Goal: Information Seeking & Learning: Learn about a topic

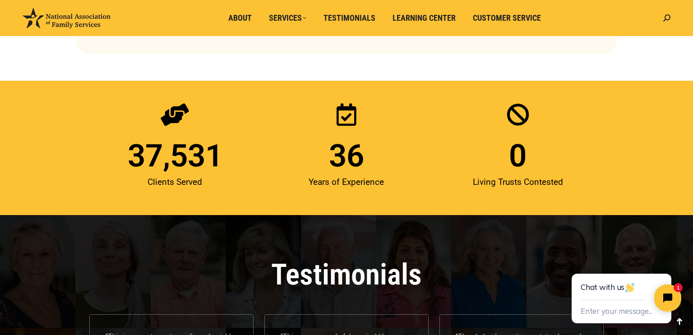
scroll to position [1167, 0]
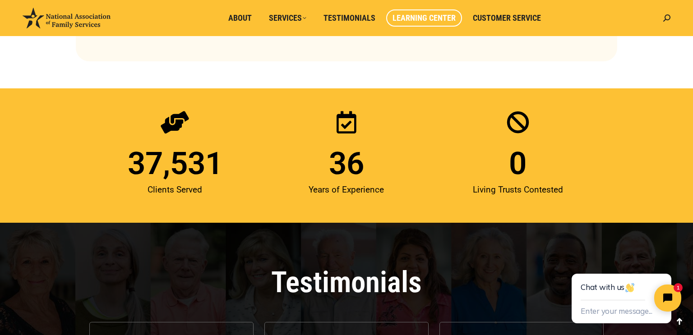
click at [406, 21] on span "Learning Center" at bounding box center [424, 18] width 63 height 10
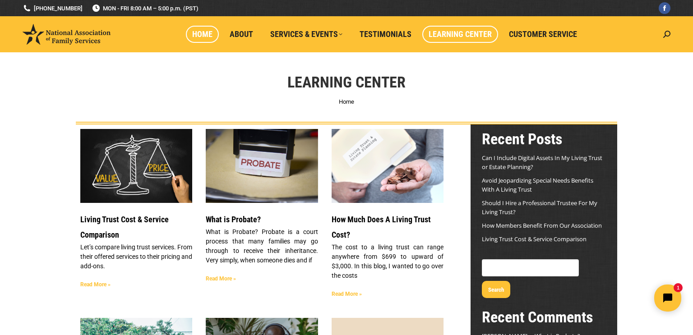
click at [206, 33] on span "Home" at bounding box center [202, 34] width 20 height 10
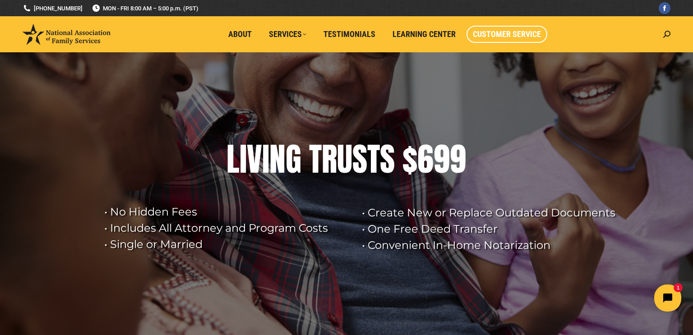
click at [500, 38] on span "Customer Service" at bounding box center [507, 34] width 68 height 10
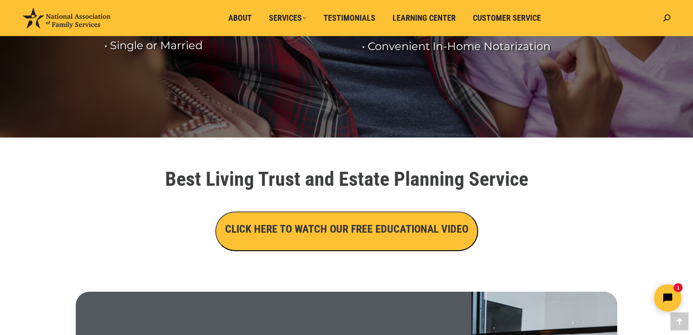
scroll to position [222, 0]
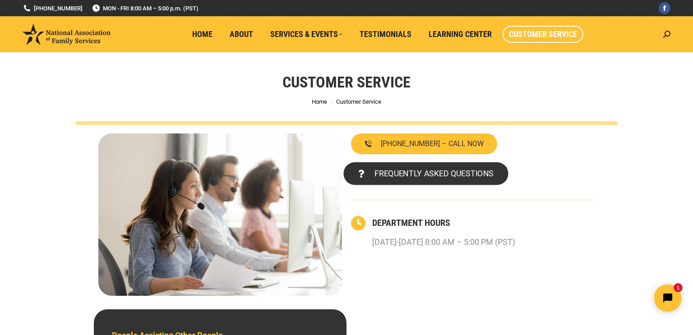
click at [384, 174] on span "FREQUENTLY ASKED QUESTIONS" at bounding box center [434, 174] width 119 height 8
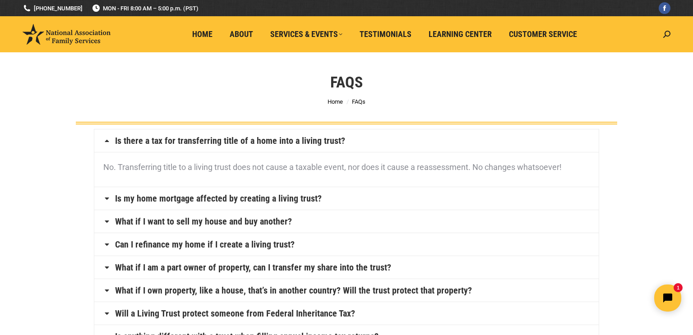
click at [106, 199] on icon at bounding box center [106, 198] width 7 height 7
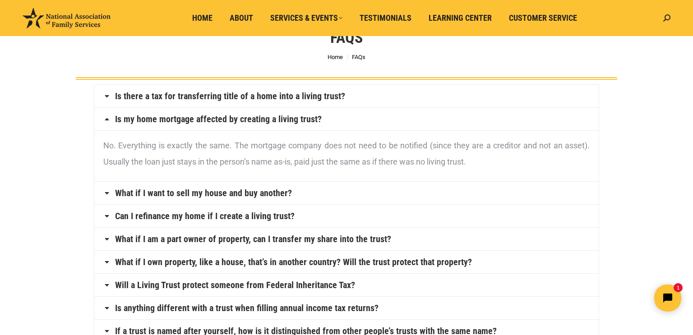
scroll to position [45, 0]
click at [146, 192] on link "What if I want to sell my house and buy another?" at bounding box center [203, 192] width 177 height 9
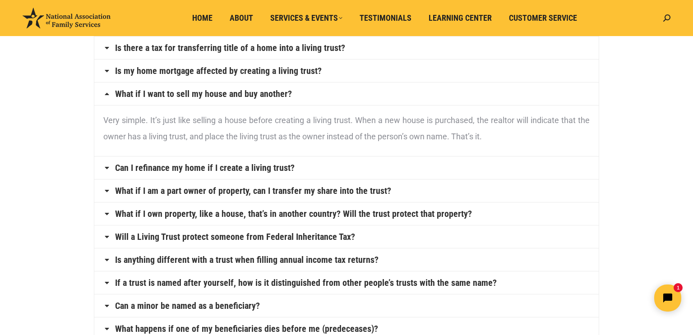
scroll to position [97, 0]
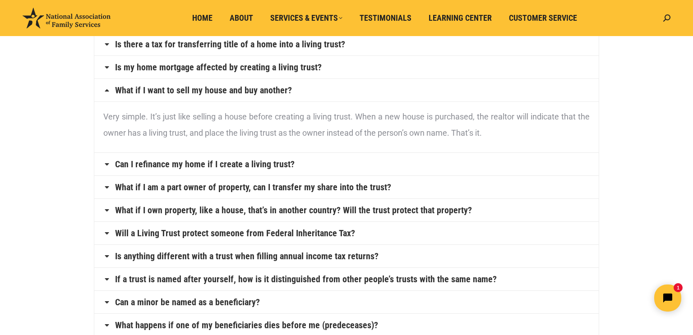
click at [107, 164] on icon at bounding box center [106, 164] width 7 height 7
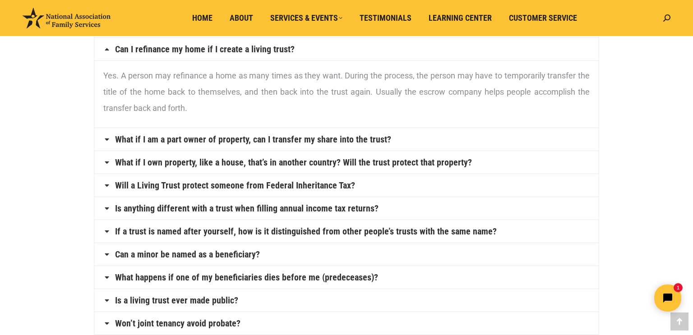
scroll to position [162, 0]
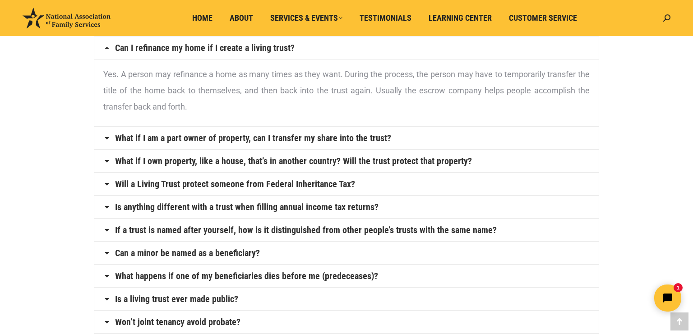
click at [106, 184] on icon at bounding box center [106, 184] width 7 height 7
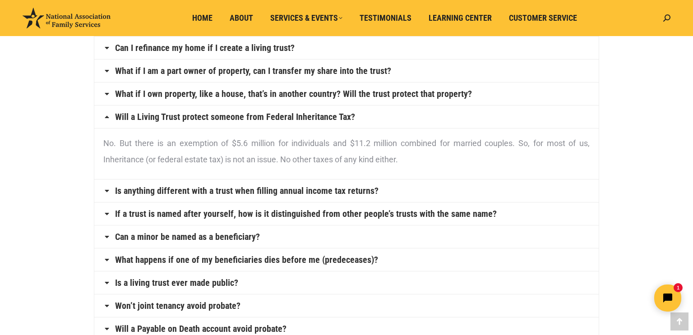
click at [106, 116] on icon at bounding box center [106, 116] width 7 height 7
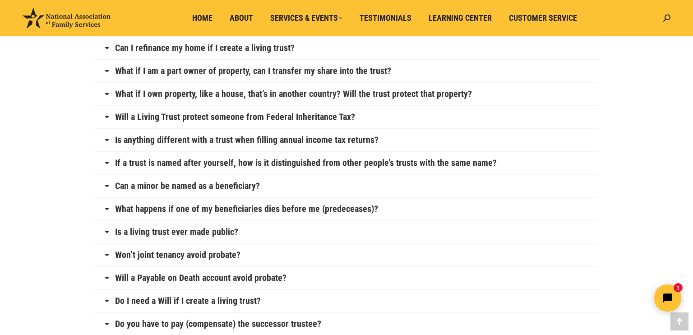
click at [105, 139] on icon at bounding box center [106, 139] width 7 height 7
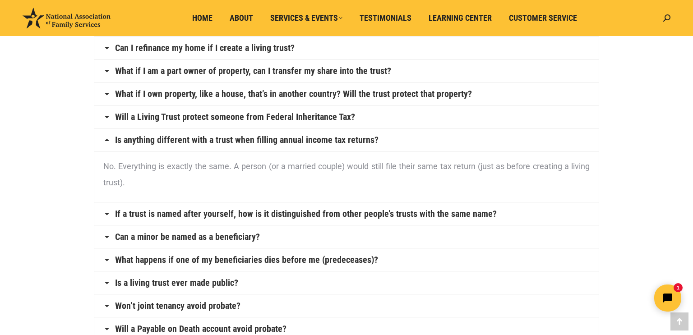
click at [105, 139] on icon at bounding box center [106, 139] width 7 height 7
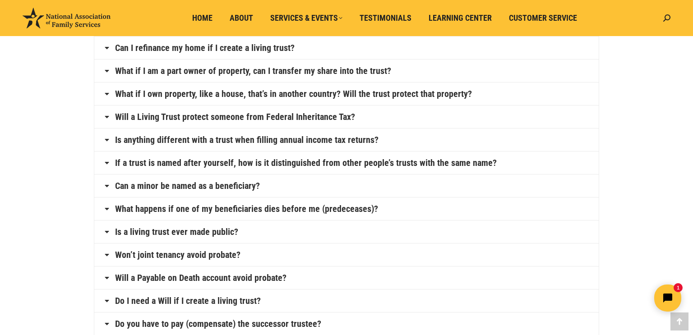
click at [106, 166] on h4 "If a trust is named after yourself, how is it distinguished from other people’s…" at bounding box center [346, 163] width 505 height 23
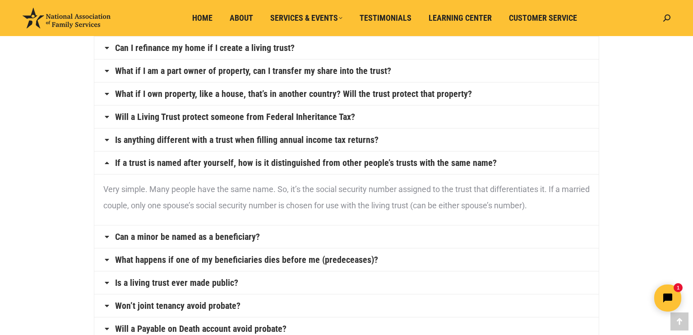
click at [105, 161] on icon at bounding box center [106, 162] width 7 height 7
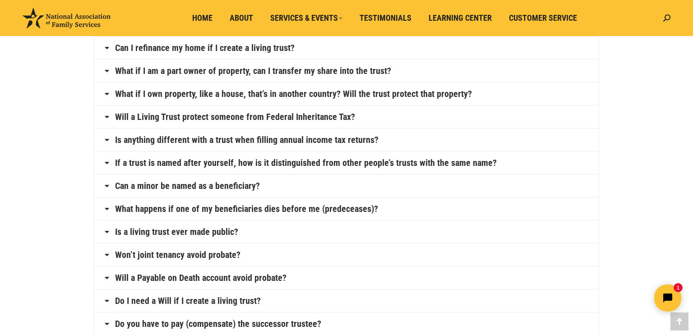
click at [106, 183] on icon at bounding box center [106, 185] width 7 height 7
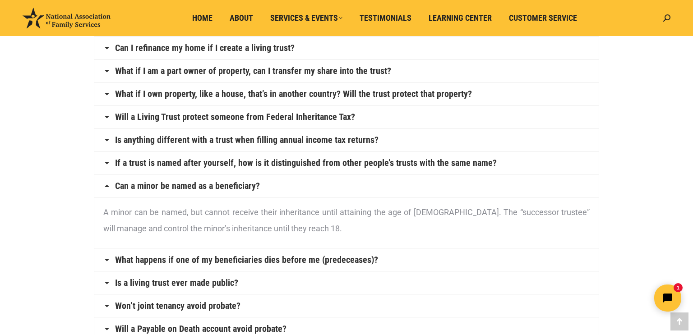
click at [106, 183] on icon at bounding box center [106, 185] width 7 height 7
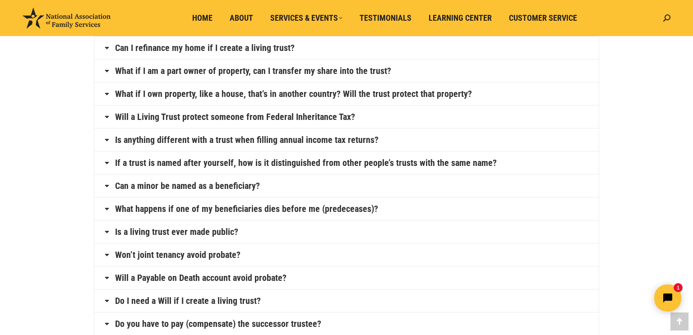
click at [105, 209] on icon at bounding box center [106, 208] width 7 height 7
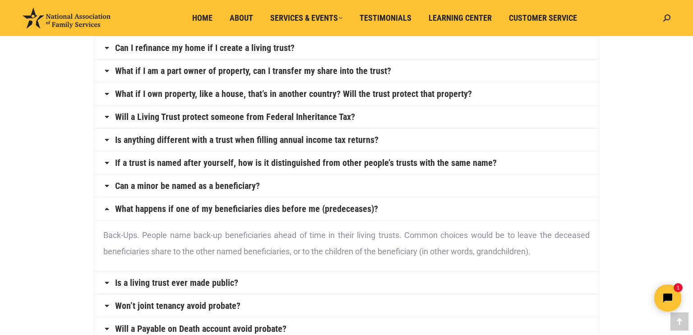
click at [105, 209] on icon at bounding box center [106, 208] width 7 height 7
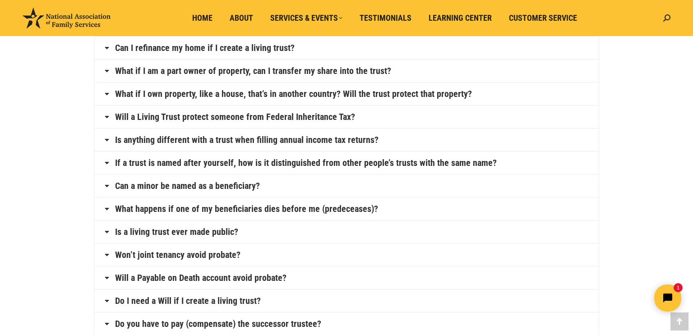
click at [107, 230] on icon at bounding box center [106, 231] width 7 height 7
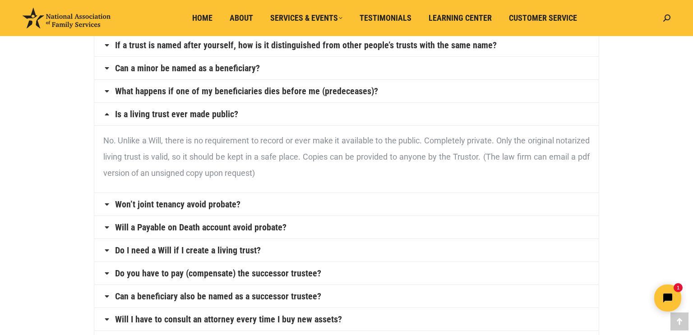
scroll to position [283, 0]
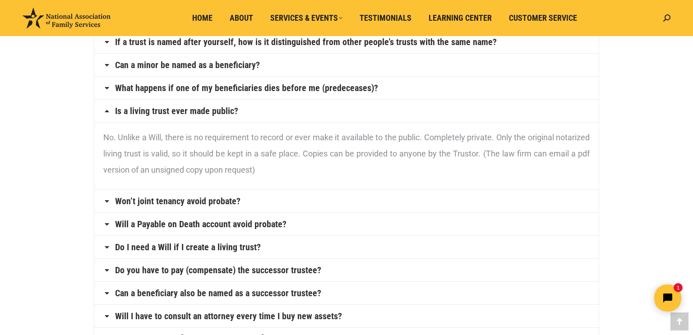
click at [107, 109] on icon at bounding box center [106, 110] width 7 height 7
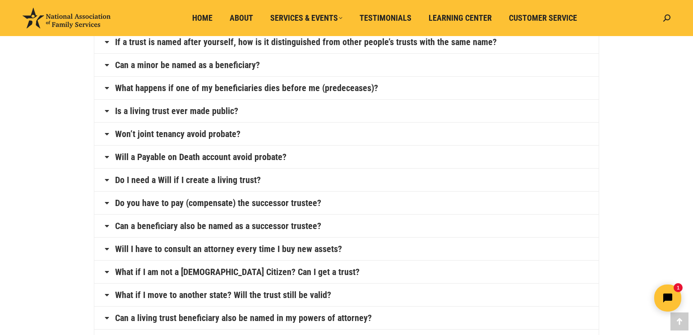
click at [107, 134] on icon at bounding box center [106, 133] width 7 height 7
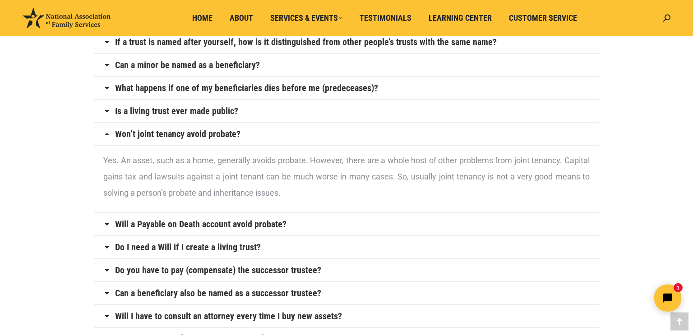
click at [107, 134] on icon at bounding box center [106, 133] width 7 height 7
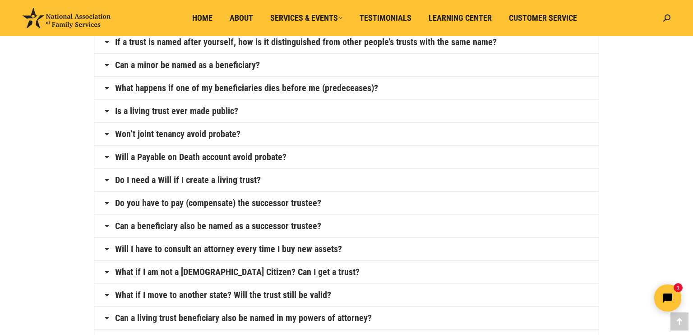
click at [107, 157] on icon at bounding box center [106, 156] width 7 height 7
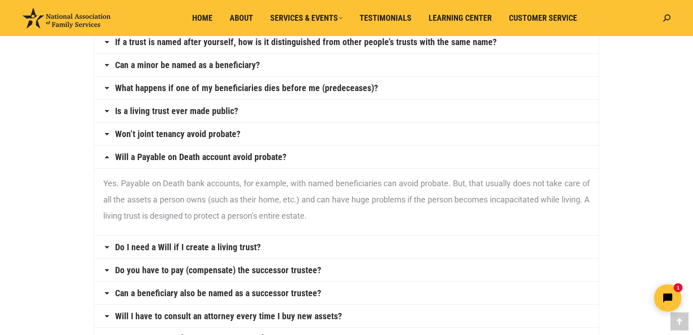
click at [107, 157] on icon at bounding box center [106, 156] width 7 height 7
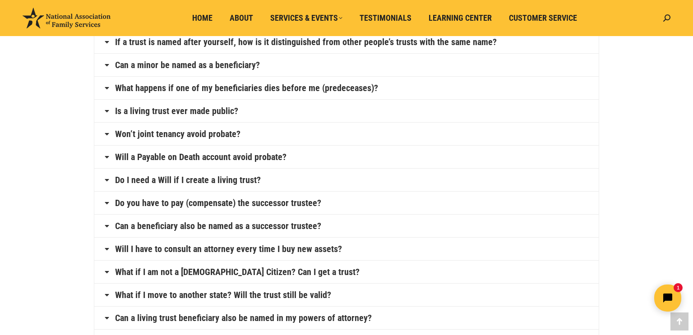
click at [107, 180] on icon at bounding box center [106, 179] width 7 height 7
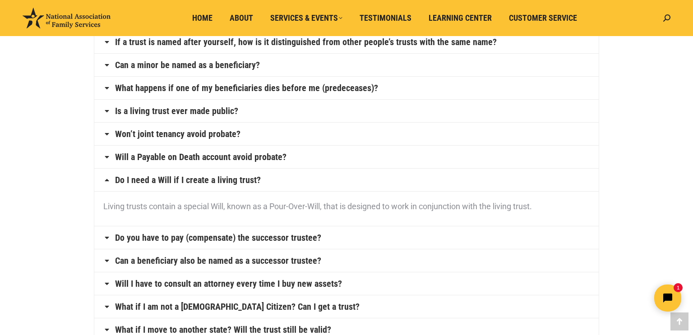
click at [107, 180] on icon at bounding box center [106, 179] width 7 height 7
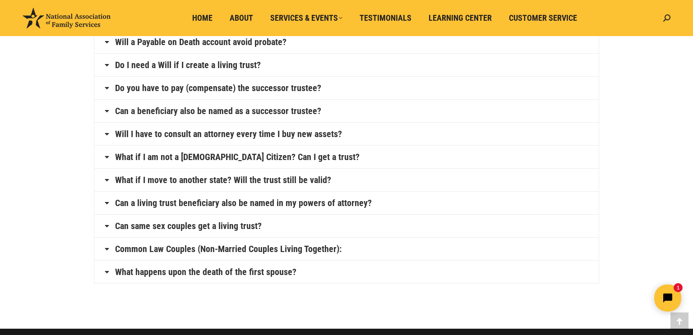
scroll to position [399, 0]
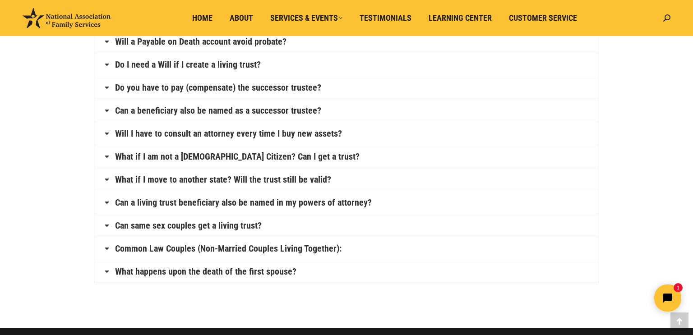
click at [107, 130] on icon at bounding box center [106, 133] width 7 height 7
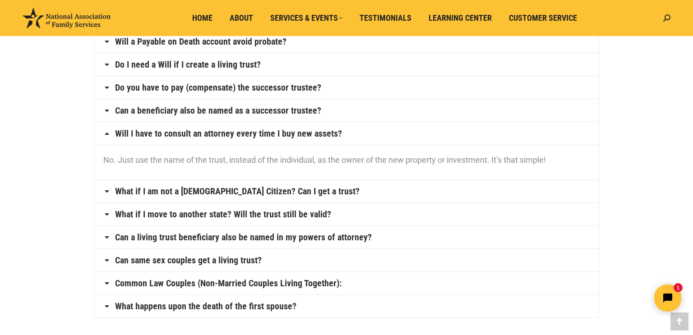
click at [107, 130] on icon at bounding box center [106, 133] width 7 height 7
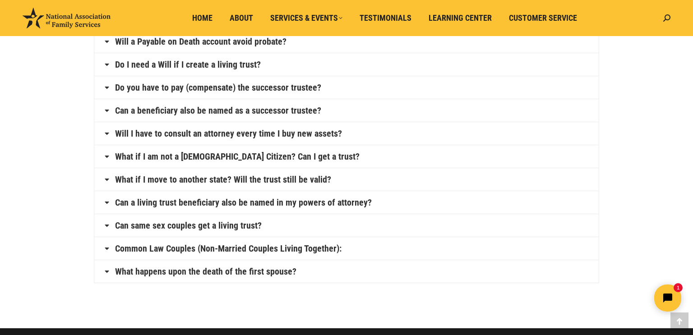
click at [106, 179] on icon at bounding box center [106, 179] width 7 height 7
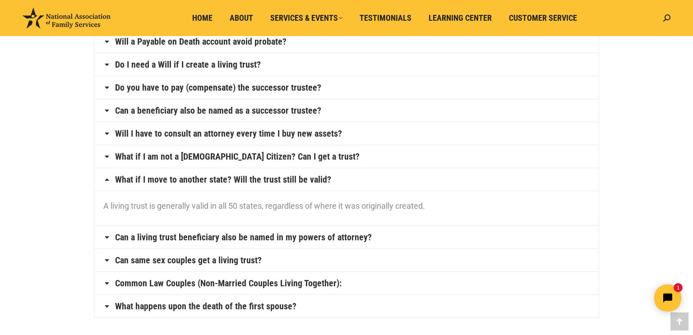
click at [106, 179] on icon at bounding box center [106, 179] width 7 height 7
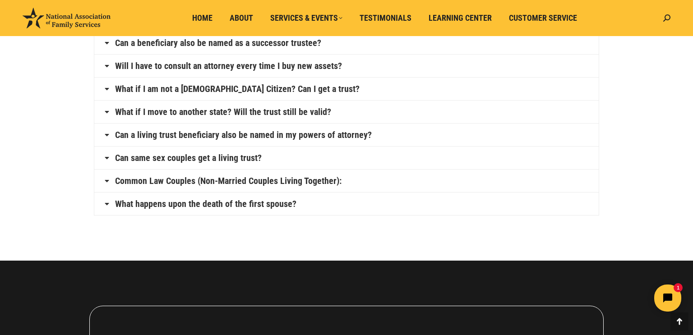
scroll to position [468, 0]
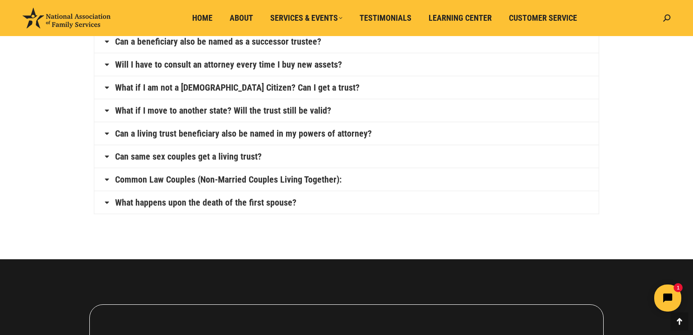
click at [106, 200] on icon at bounding box center [106, 202] width 7 height 7
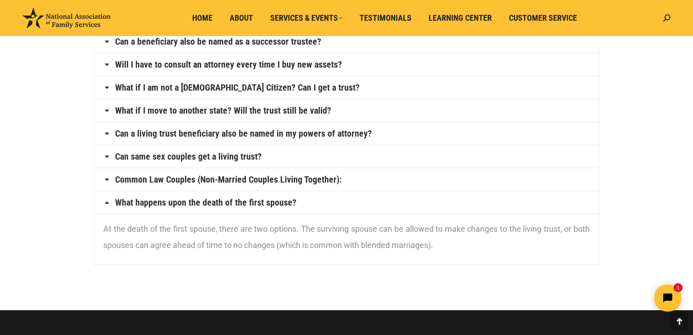
click at [106, 200] on icon at bounding box center [106, 202] width 7 height 7
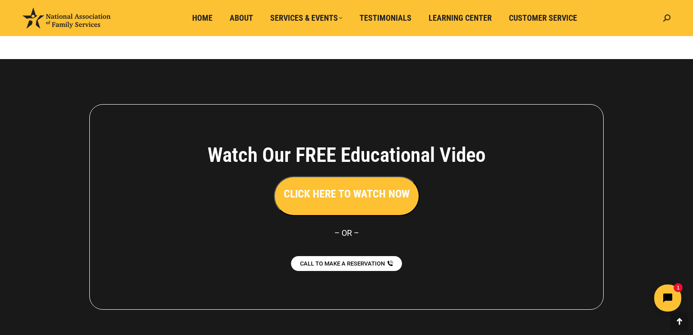
scroll to position [715, 0]
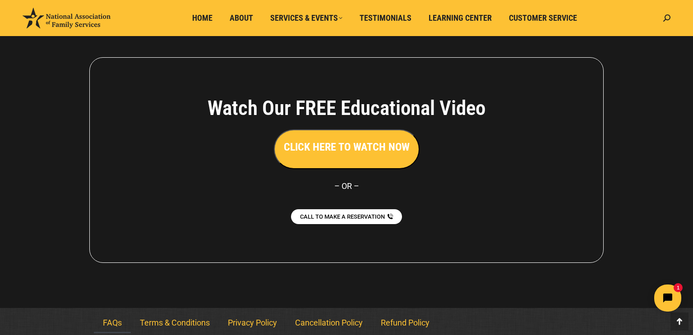
click at [324, 140] on h3 "CLICK HERE TO WATCH NOW" at bounding box center [347, 146] width 126 height 15
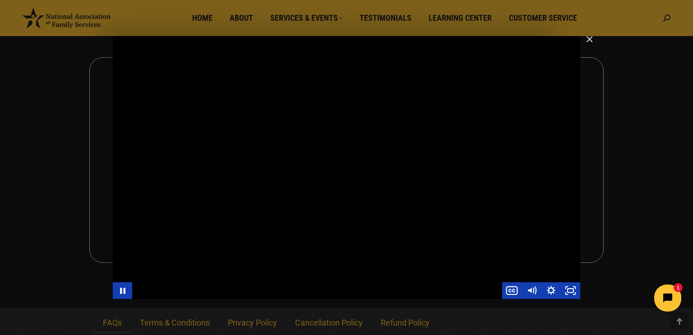
click at [336, 174] on div "Main Video - Full Webinar (Emma) Landon V1.4" at bounding box center [347, 167] width 468 height 263
click at [372, 137] on div "Main Video - Full Webinar (Emma) Landon V1.4" at bounding box center [347, 167] width 468 height 263
click at [349, 150] on div "Main Video - Full Webinar (Emma) Landon V1.4" at bounding box center [347, 167] width 468 height 263
click at [343, 164] on div "Main Video - Full Webinar (Emma) Landon V1.4" at bounding box center [347, 167] width 468 height 263
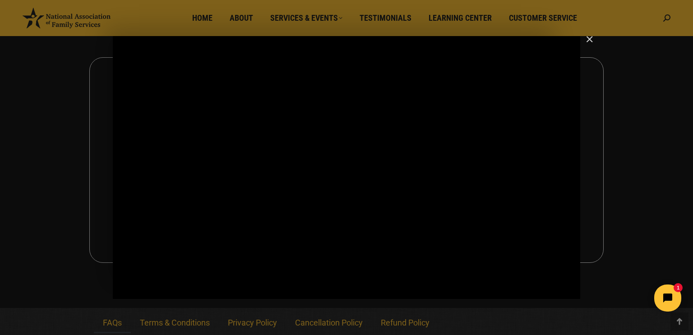
click at [343, 164] on div "Main Video - Full Webinar (Emma) Landon V1.4" at bounding box center [347, 167] width 468 height 263
click at [334, 169] on div "Main Video - Full Webinar (Emma) Landon V1.4" at bounding box center [347, 167] width 468 height 263
click at [393, 168] on div "Main Video - Full Webinar (Emma) Landon V1.4" at bounding box center [347, 167] width 468 height 263
